Goal: Task Accomplishment & Management: Use online tool/utility

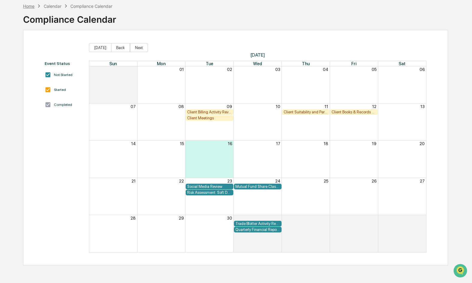
click at [31, 7] on div "Home" at bounding box center [28, 6] width 11 height 5
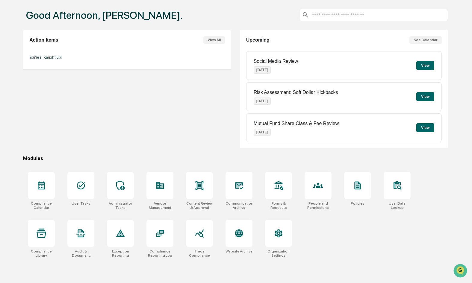
click at [338, 0] on div "Good Afternoon, [PERSON_NAME]." at bounding box center [235, 15] width 424 height 30
click at [40, 186] on icon at bounding box center [42, 186] width 10 height 10
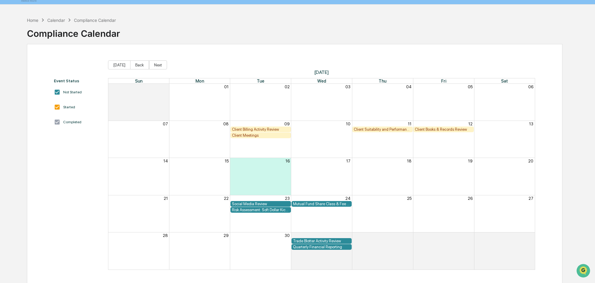
scroll to position [28, 0]
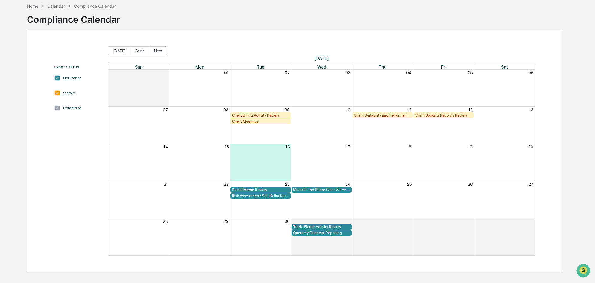
click at [266, 115] on div "Client Billing Activity Review" at bounding box center [260, 115] width 57 height 4
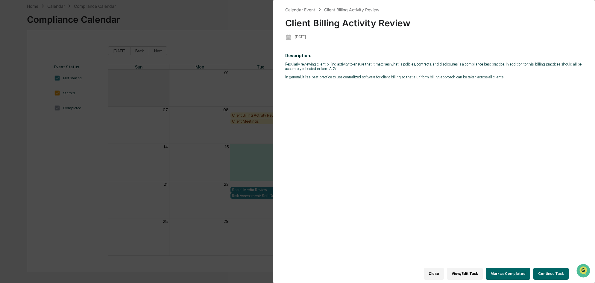
click at [266, 115] on div "Calendar Event Client Billing Activity Review Client Billing Activity Review [D…" at bounding box center [297, 141] width 595 height 283
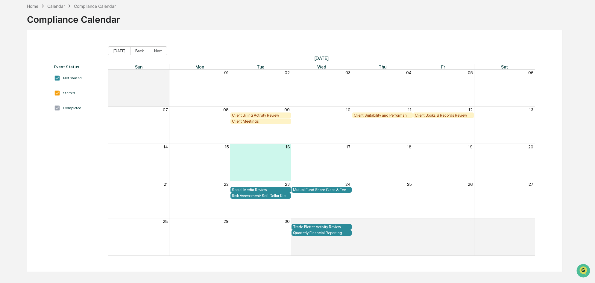
drag, startPoint x: 266, startPoint y: 115, endPoint x: 260, endPoint y: 116, distance: 5.9
click at [260, 116] on div "Client Billing Activity Review" at bounding box center [260, 115] width 57 height 4
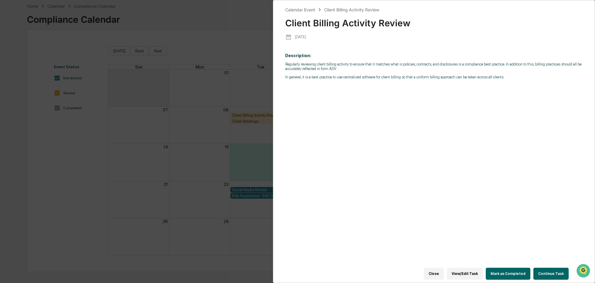
click at [467, 271] on button "View/Edit Task" at bounding box center [465, 274] width 36 height 12
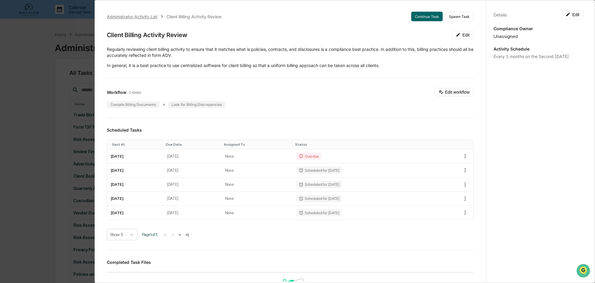
click at [131, 16] on div "Administrator Activity List" at bounding box center [132, 16] width 51 height 5
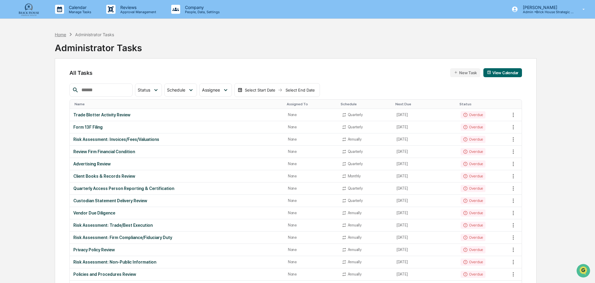
click at [60, 35] on div "Home" at bounding box center [60, 34] width 11 height 5
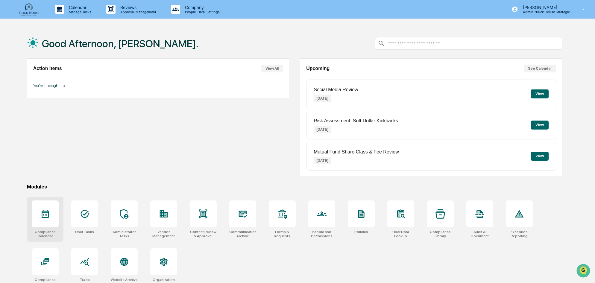
click at [42, 216] on icon at bounding box center [45, 214] width 7 height 8
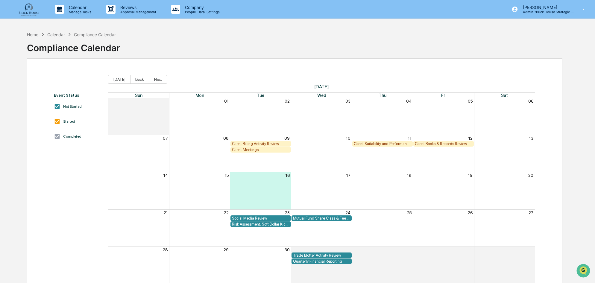
click at [247, 151] on div "Client Meetings" at bounding box center [260, 150] width 57 height 4
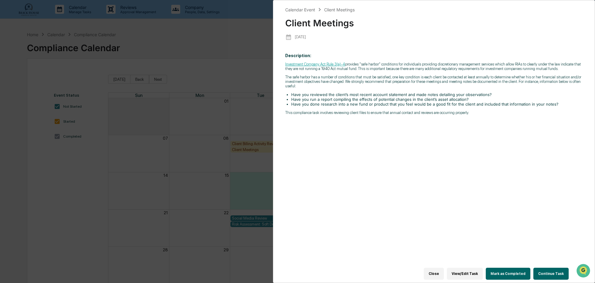
click at [439, 271] on button "Close" at bounding box center [434, 274] width 20 height 12
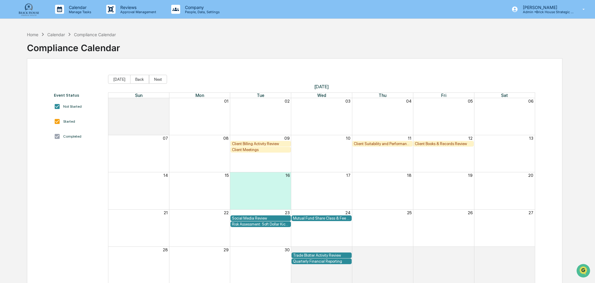
click at [380, 144] on div "Client Suitability and Performance Review" at bounding box center [382, 144] width 57 height 4
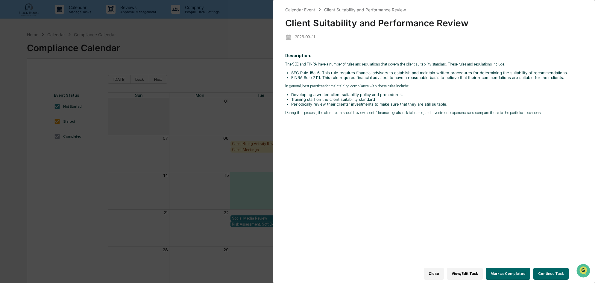
click at [442, 271] on button "Close" at bounding box center [434, 274] width 20 height 12
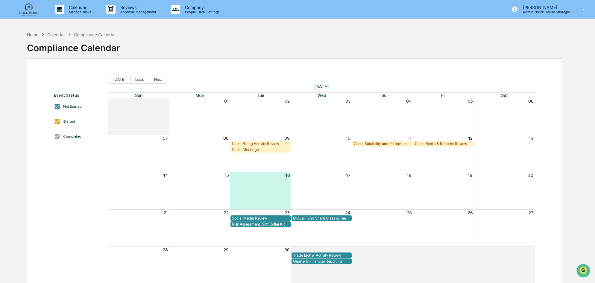
click at [430, 145] on div "Client Books & Records Review" at bounding box center [443, 144] width 57 height 4
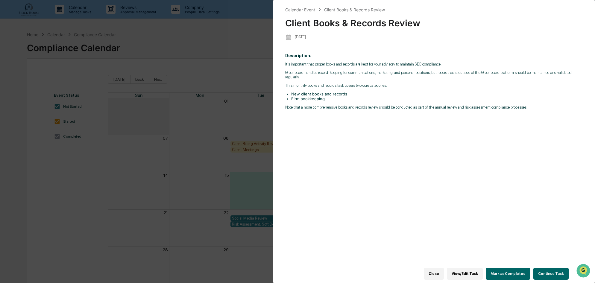
click at [441, 270] on button "Close" at bounding box center [434, 274] width 20 height 12
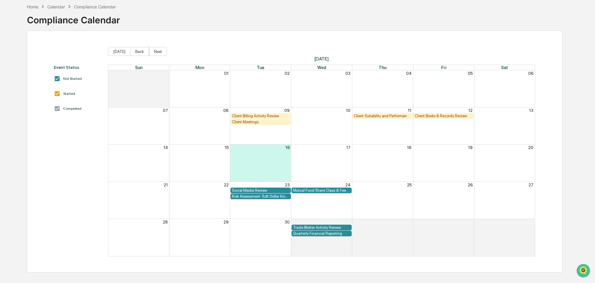
scroll to position [28, 0]
click at [264, 197] on div "Risk Assessment: Soft Dollar Kickbacks" at bounding box center [260, 196] width 57 height 4
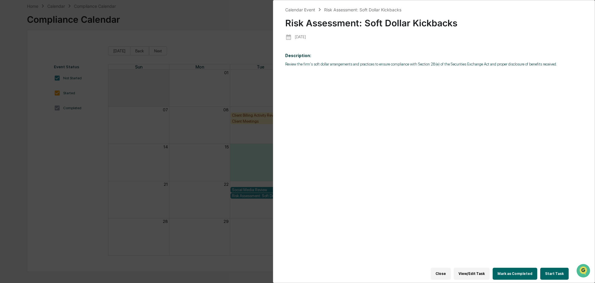
click at [447, 272] on button "Close" at bounding box center [441, 274] width 20 height 12
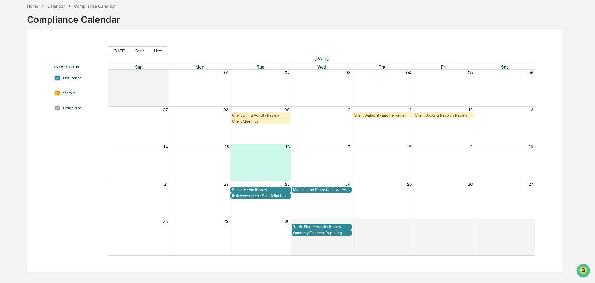
click at [254, 197] on div "Risk Assessment: Soft Dollar Kickbacks" at bounding box center [260, 196] width 57 height 4
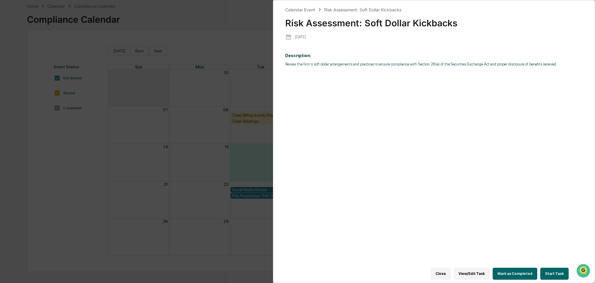
click at [471, 270] on button "View/Edit Task" at bounding box center [472, 274] width 36 height 12
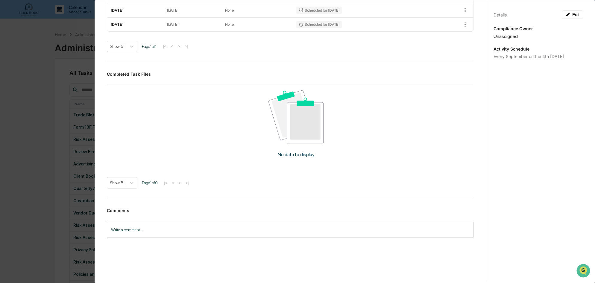
scroll to position [145, 0]
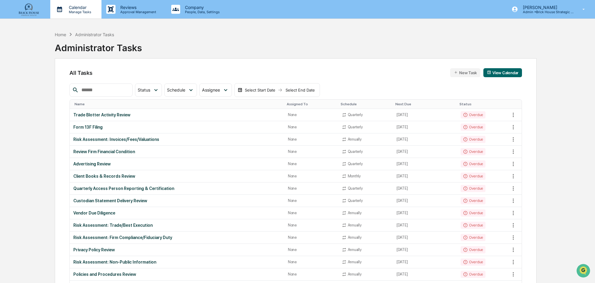
click at [80, 9] on p "Calendar" at bounding box center [79, 7] width 30 height 5
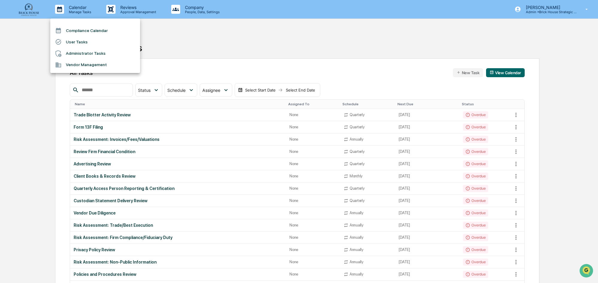
click at [85, 30] on li "Compliance Calendar" at bounding box center [95, 30] width 90 height 11
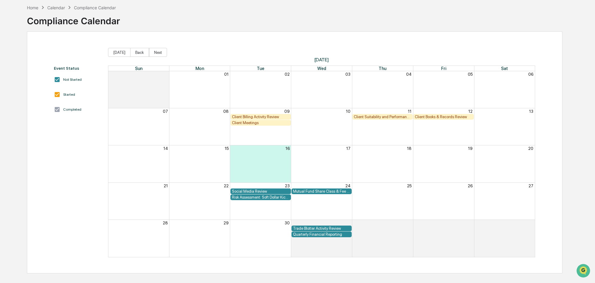
scroll to position [28, 0]
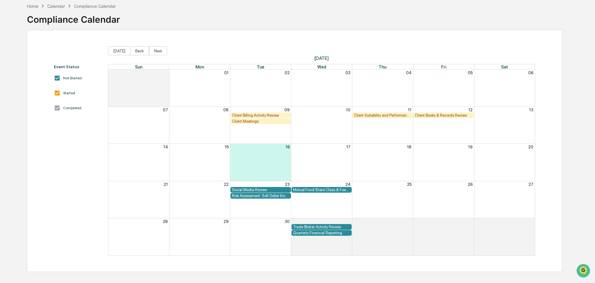
click at [330, 189] on div "Mutual Fund Share Class & Fee Review" at bounding box center [321, 190] width 57 height 4
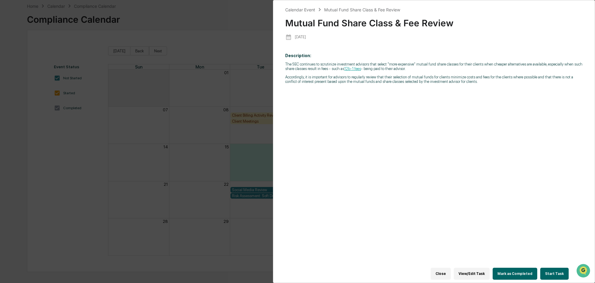
click at [446, 273] on button "Close" at bounding box center [441, 274] width 20 height 12
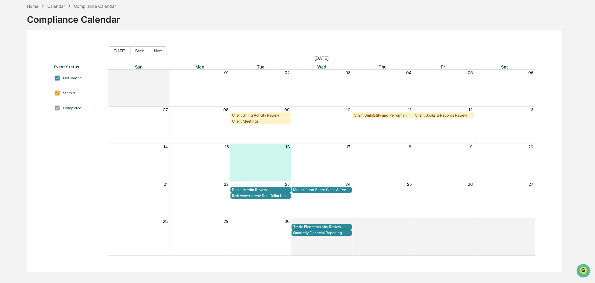
click at [322, 227] on div "Trade Blotter Activity Review" at bounding box center [321, 227] width 57 height 4
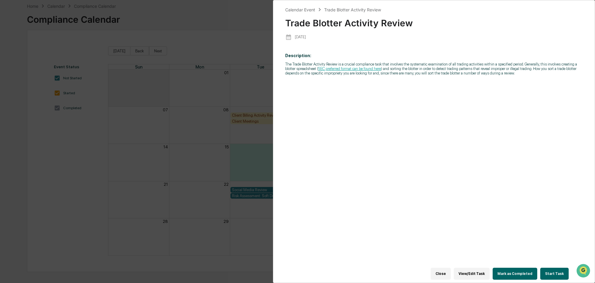
click at [447, 274] on button "Close" at bounding box center [441, 274] width 20 height 12
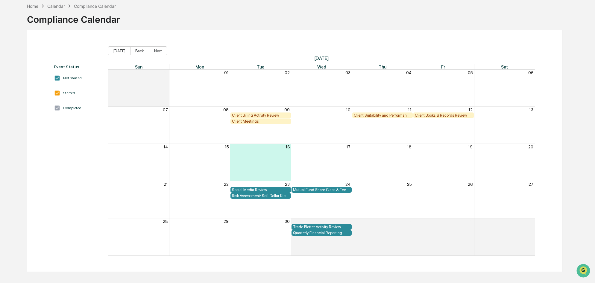
click at [325, 234] on div "Quarterly Financial Reporting" at bounding box center [321, 233] width 57 height 4
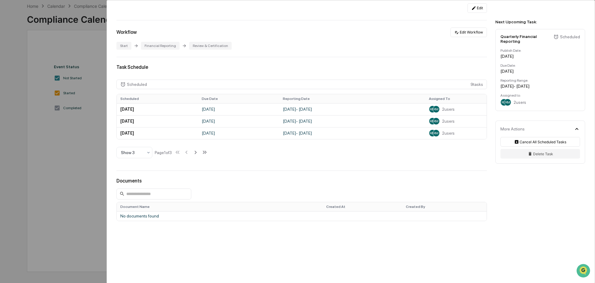
scroll to position [102, 0]
drag, startPoint x: 593, startPoint y: 102, endPoint x: 593, endPoint y: 121, distance: 19.2
click at [593, 121] on div "Next Upcoming Task: Quarterly Financial Reporting Scheduled Publish Date: [DATE…" at bounding box center [541, 86] width 107 height 173
click at [122, 45] on div "Start" at bounding box center [123, 46] width 15 height 8
click at [84, 121] on div "User Tasks Quarterly Financial Reporting Quarterly Financial Reporting Active N…" at bounding box center [297, 141] width 595 height 283
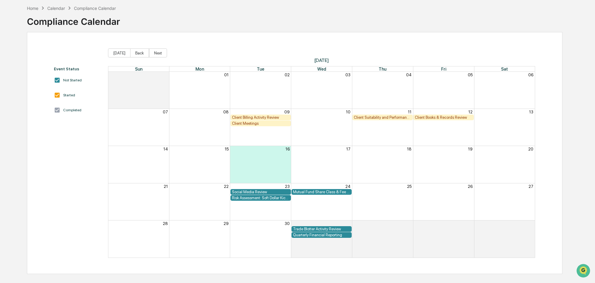
scroll to position [28, 0]
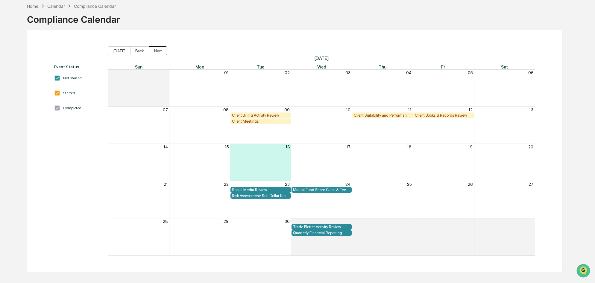
click at [154, 51] on button "Next" at bounding box center [158, 50] width 18 height 9
